Goal: Check status: Check status

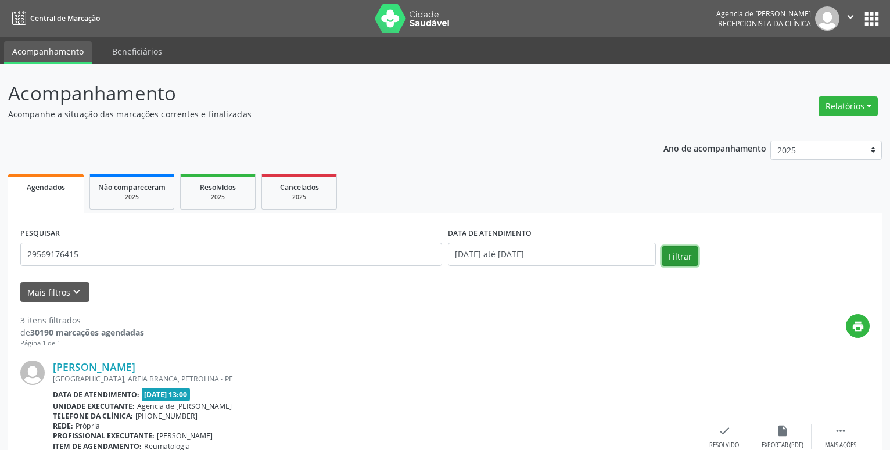
click at [683, 260] on button "Filtrar" at bounding box center [679, 256] width 37 height 20
click at [564, 248] on input "[DATE] até [DATE]" at bounding box center [552, 254] width 208 height 23
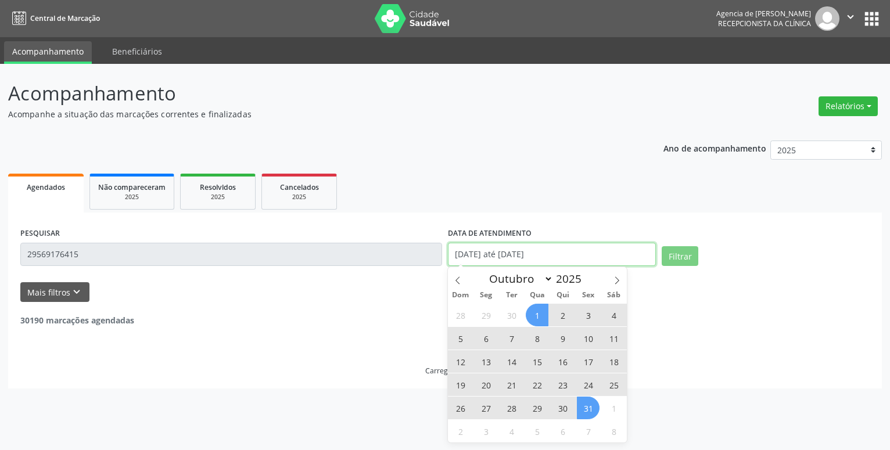
click at [564, 248] on input "[DATE] até [DATE]" at bounding box center [552, 254] width 208 height 23
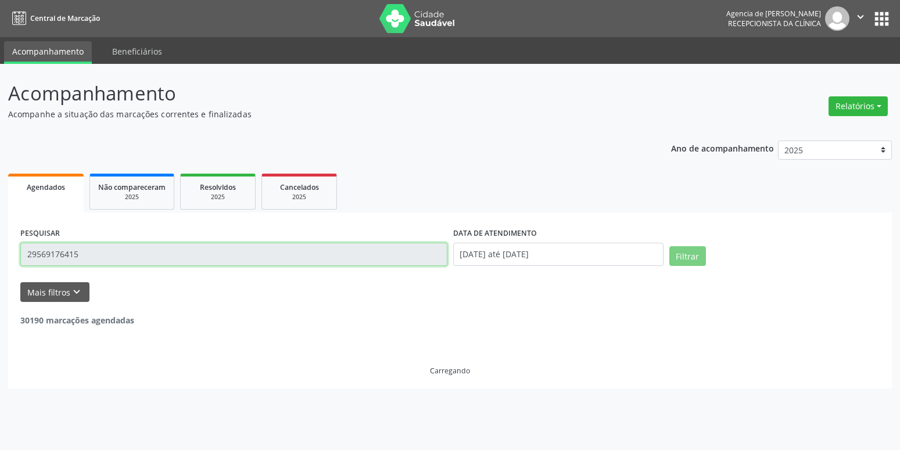
click at [180, 261] on input "29569176415" at bounding box center [233, 254] width 427 height 23
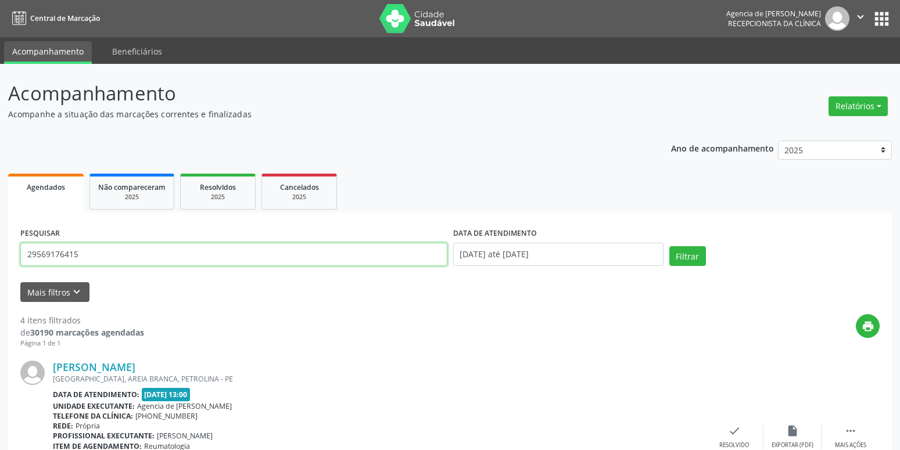
click at [177, 253] on input "29569176415" at bounding box center [233, 254] width 427 height 23
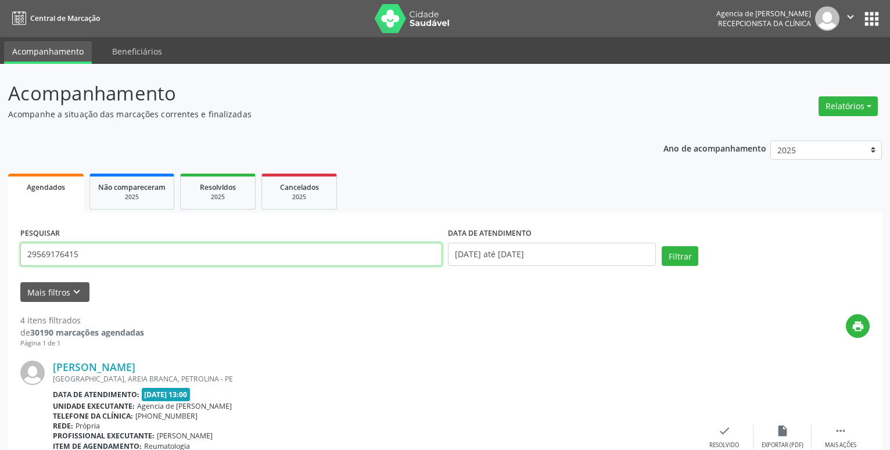
click at [177, 253] on input "29569176415" at bounding box center [231, 254] width 422 height 23
paste input "022.843.684-2"
type input "022.843.684-25"
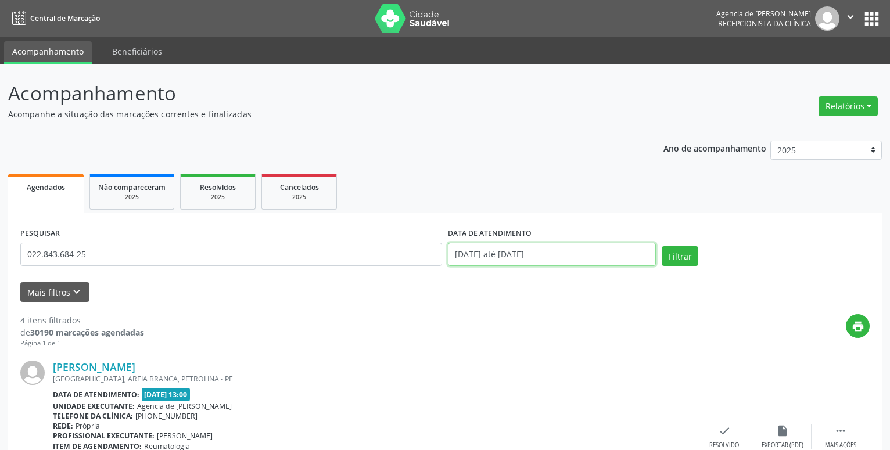
click at [595, 254] on input "[DATE] até [DATE]" at bounding box center [552, 254] width 208 height 23
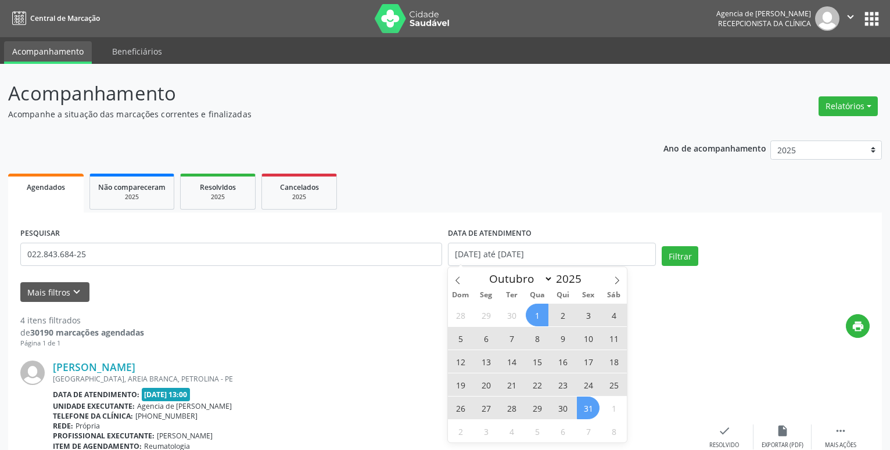
click at [485, 386] on span "20" at bounding box center [485, 384] width 23 height 23
type input "[DATE]"
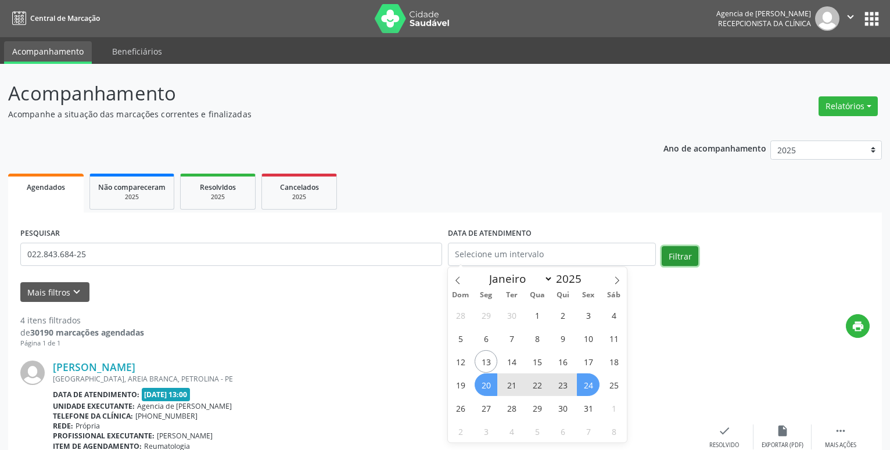
click at [678, 256] on button "Filtrar" at bounding box center [679, 256] width 37 height 20
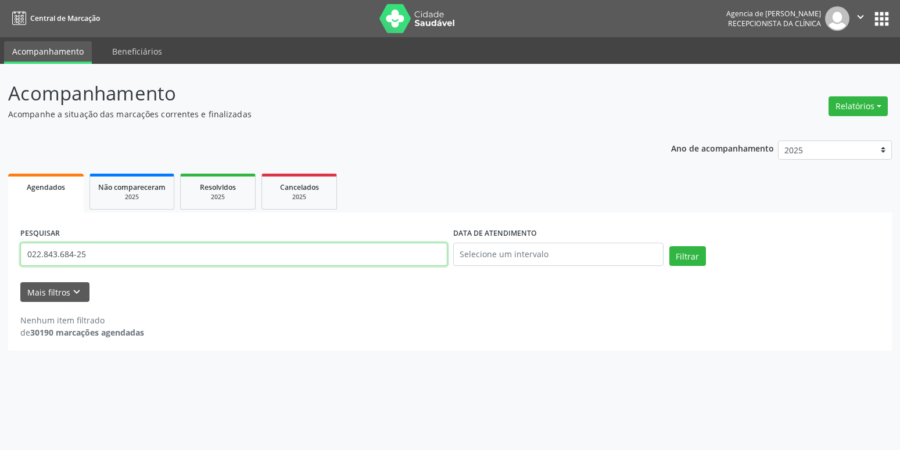
click at [75, 257] on input "022.843.684-25" at bounding box center [233, 254] width 427 height 23
click at [59, 256] on input "022.843.68425" at bounding box center [233, 254] width 427 height 23
click at [43, 258] on input "022.84368425" at bounding box center [233, 254] width 427 height 23
type input "02284368425"
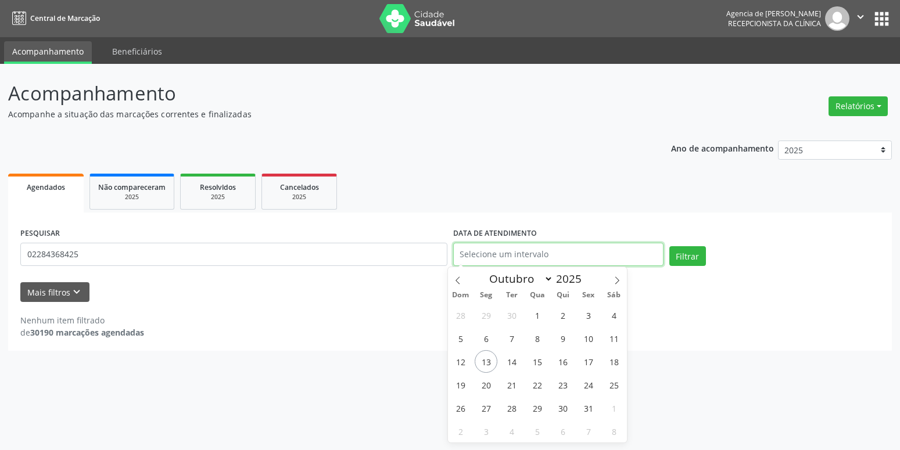
click at [598, 258] on input "text" at bounding box center [558, 254] width 210 height 23
click at [484, 389] on span "20" at bounding box center [485, 384] width 23 height 23
type input "[DATE]"
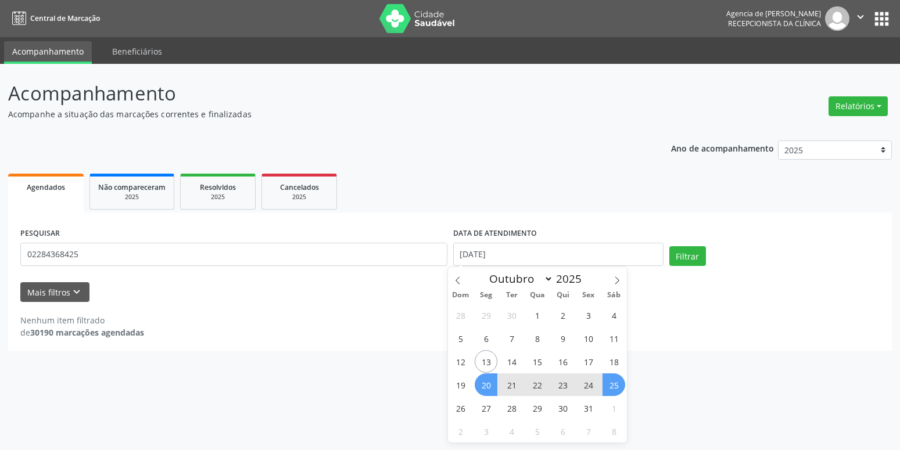
click at [619, 387] on span "25" at bounding box center [613, 384] width 23 height 23
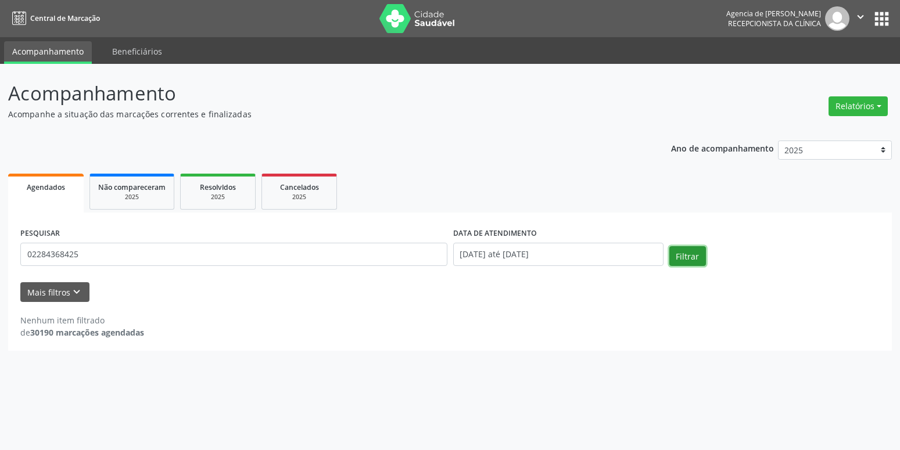
click at [690, 261] on button "Filtrar" at bounding box center [687, 256] width 37 height 20
drag, startPoint x: 95, startPoint y: 255, endPoint x: -11, endPoint y: 268, distance: 107.1
click at [20, 266] on input "02284368425" at bounding box center [233, 254] width 427 height 23
